Goal: Obtain resource: Download file/media

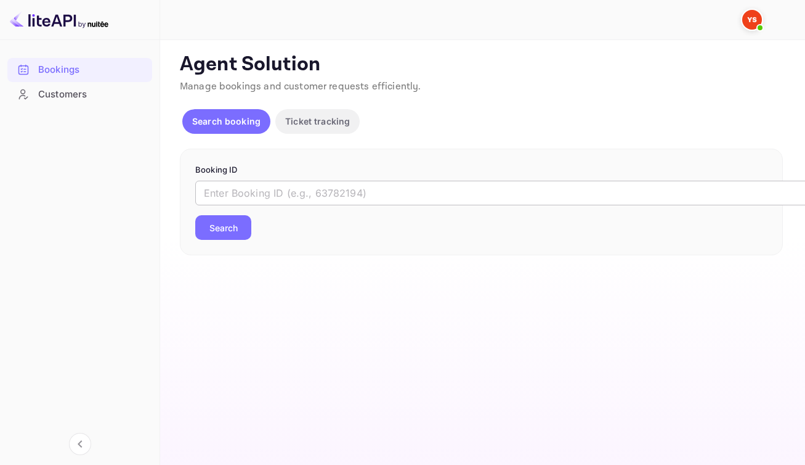
click at [356, 205] on input "text" at bounding box center [503, 193] width 616 height 25
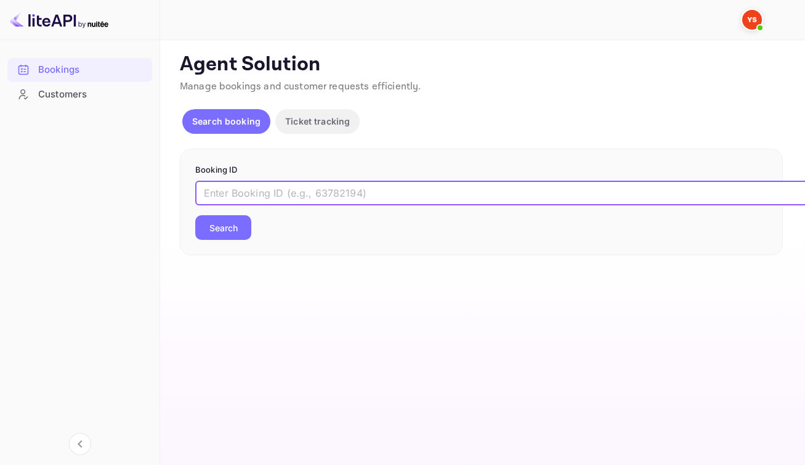
paste input "9228385"
type input "9228385"
click at [247, 237] on button "Search" at bounding box center [223, 227] width 56 height 25
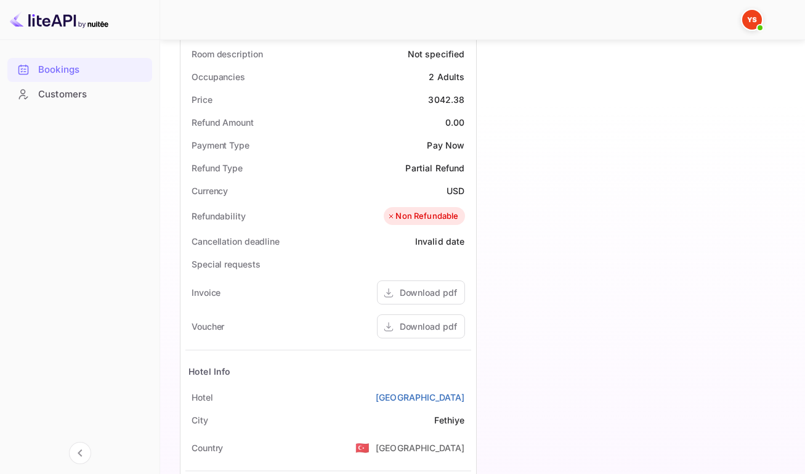
scroll to position [496, 0]
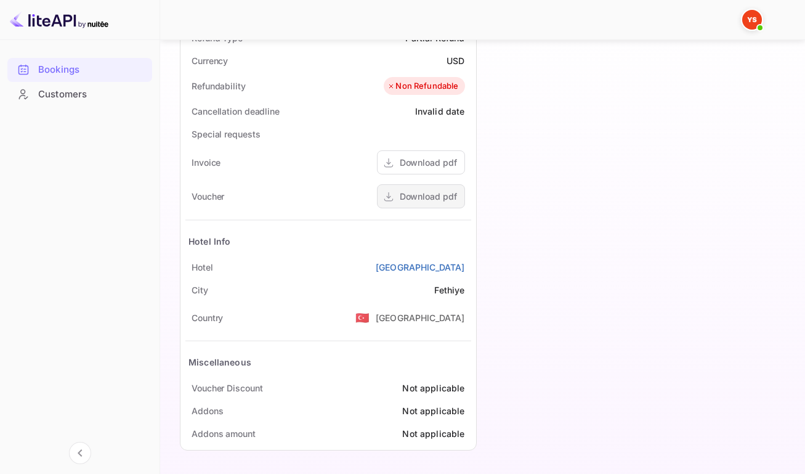
click at [400, 203] on div "Download pdf" at bounding box center [428, 196] width 57 height 13
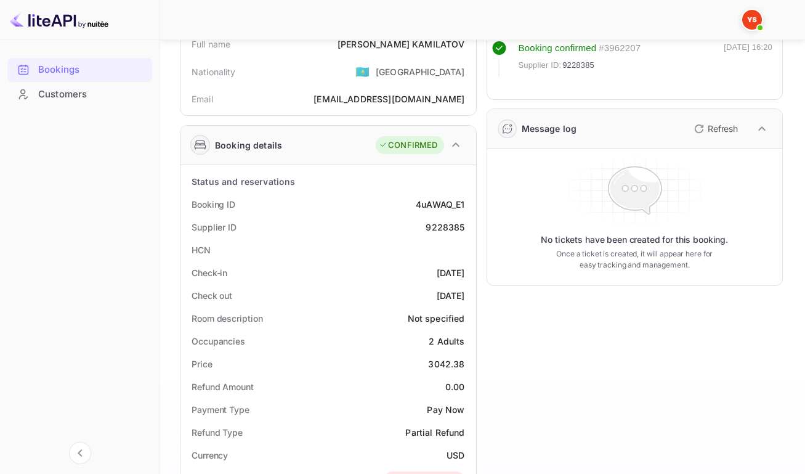
scroll to position [89, 0]
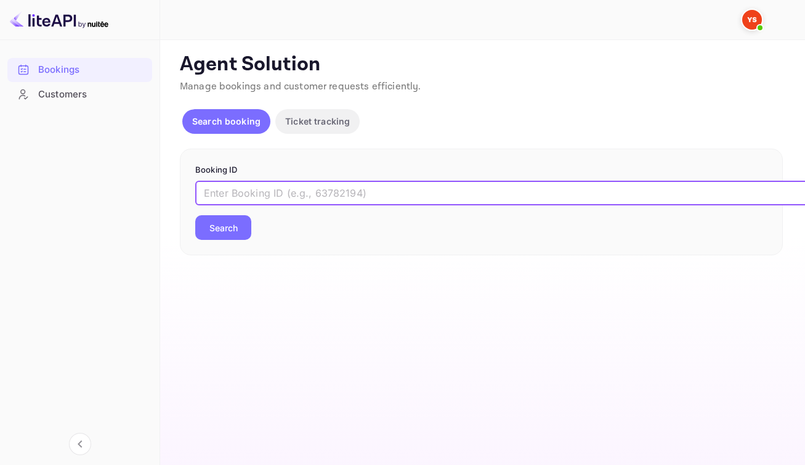
click at [401, 199] on input "text" at bounding box center [503, 193] width 616 height 25
paste input "9228385"
type input "9228385"
click at [226, 240] on button "Search" at bounding box center [223, 227] width 56 height 25
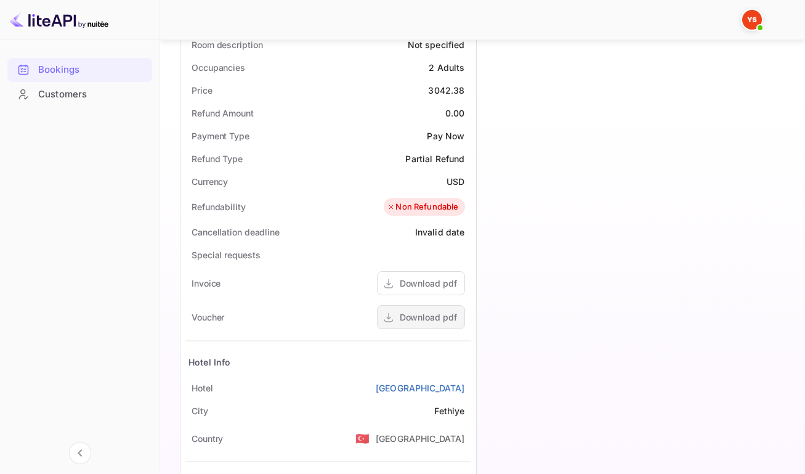
scroll to position [404, 0]
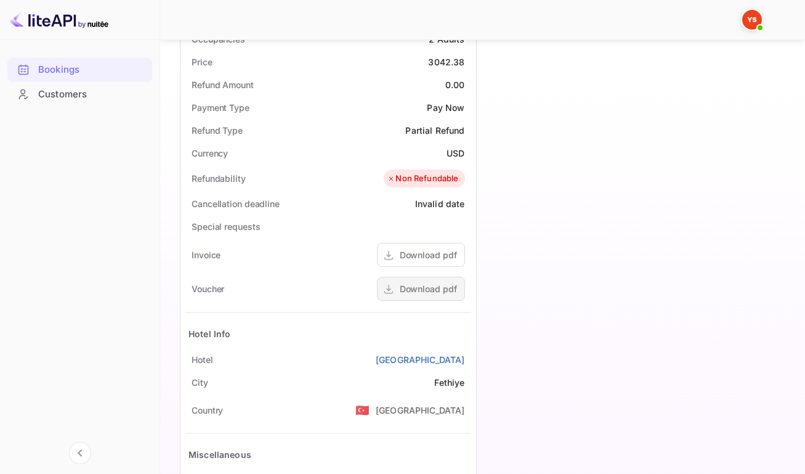
click at [404, 295] on div "Download pdf" at bounding box center [428, 288] width 57 height 13
